Goal: Book appointment/travel/reservation

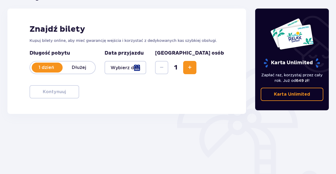
scroll to position [78, 0]
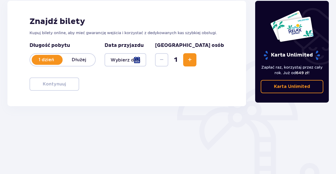
click at [146, 59] on div at bounding box center [126, 59] width 42 height 13
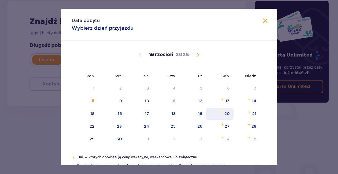
click at [226, 113] on div "20" at bounding box center [227, 114] width 5 height 6
type input "20.09.25"
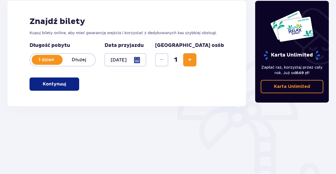
click at [193, 60] on span "Increase" at bounding box center [189, 60] width 7 height 7
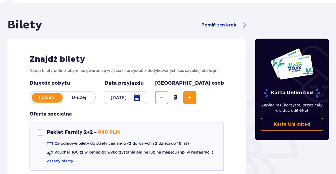
scroll to position [39, 0]
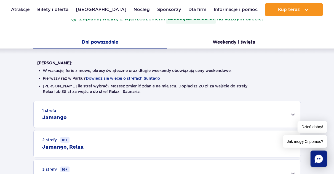
scroll to position [106, 0]
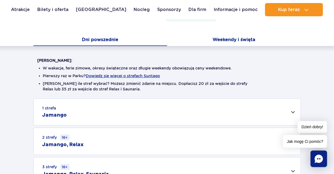
click at [235, 43] on button "Weekendy i święta" at bounding box center [234, 40] width 134 height 12
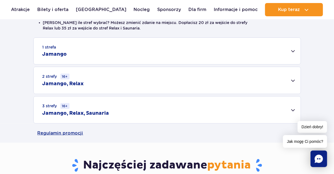
scroll to position [184, 0]
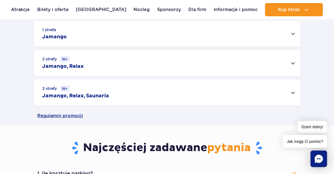
click at [291, 36] on div "1 strefa Jamango" at bounding box center [167, 33] width 267 height 26
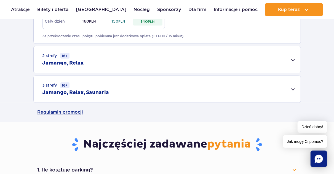
scroll to position [393, 0]
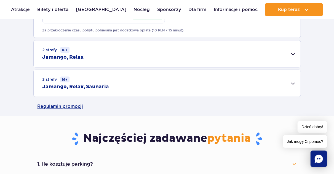
click at [295, 53] on div "2 strefy 16+ Jamango, Relax" at bounding box center [167, 54] width 267 height 27
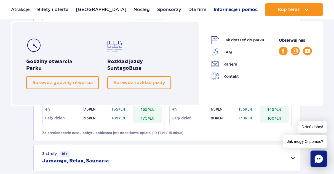
click at [236, 9] on link "Informacje i pomoc" at bounding box center [236, 9] width 44 height 13
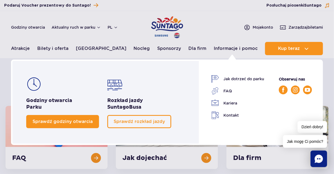
click at [74, 123] on span "Sprawdź godziny otwarcia" at bounding box center [63, 121] width 60 height 5
